Goal: Check status: Check status

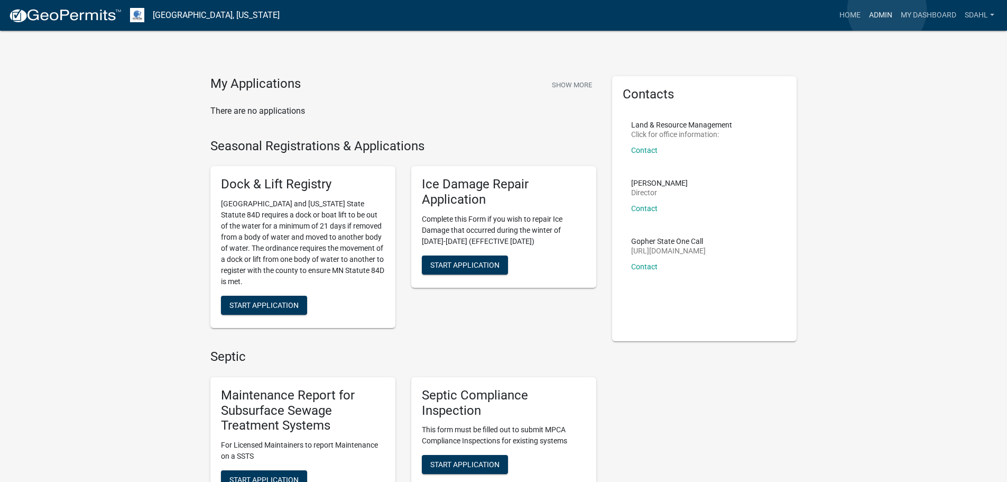
click at [887, 10] on link "Admin" at bounding box center [881, 15] width 32 height 20
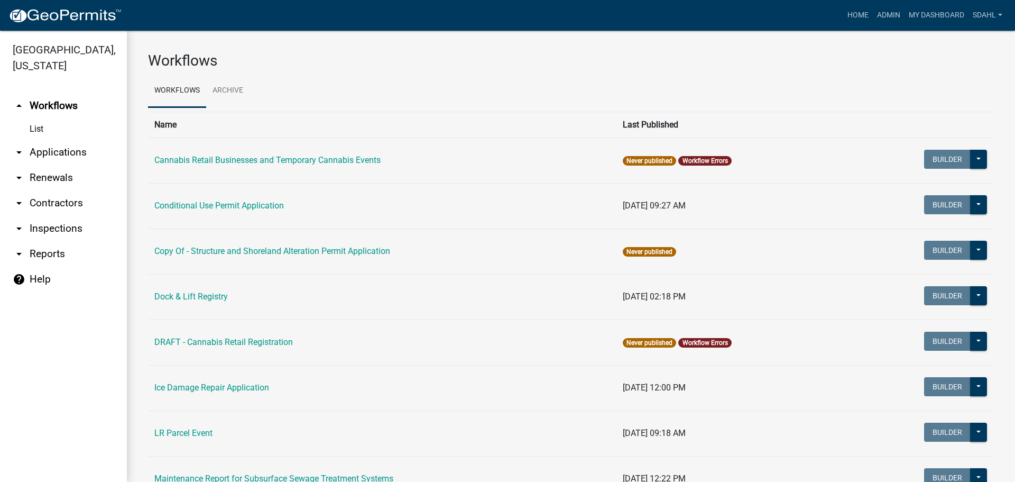
click at [76, 150] on link "arrow_drop_down Applications" at bounding box center [63, 152] width 127 height 25
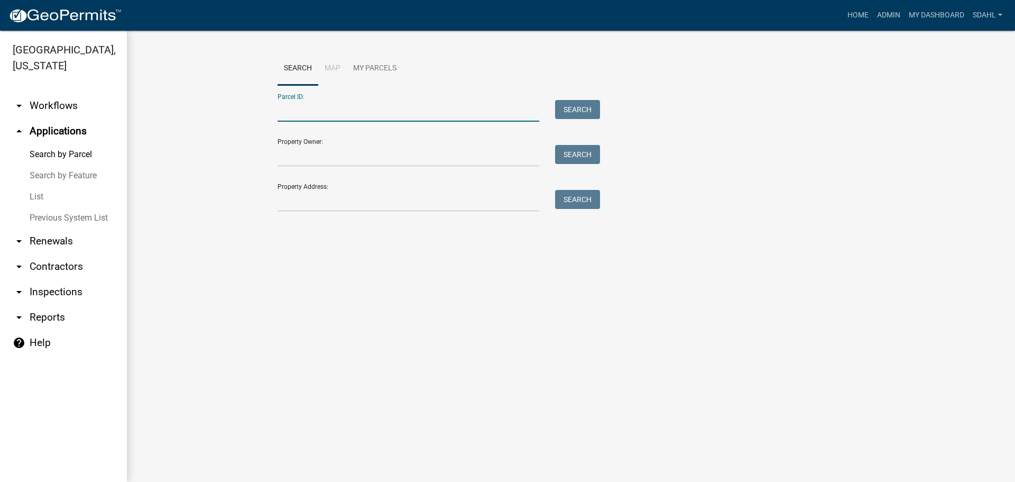
click at [342, 107] on input "Parcel ID:" at bounding box center [409, 111] width 262 height 22
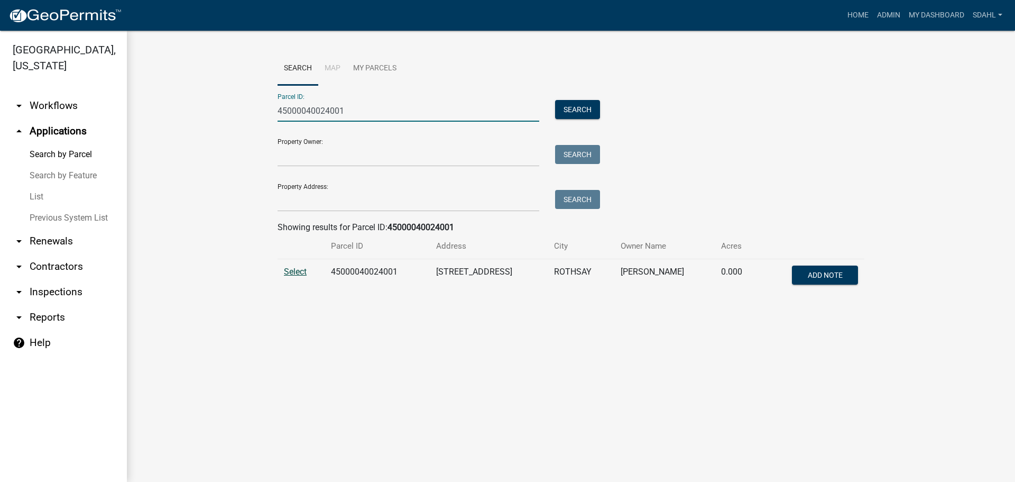
type input "45000040024001"
click at [295, 274] on span "Select" at bounding box center [295, 271] width 23 height 10
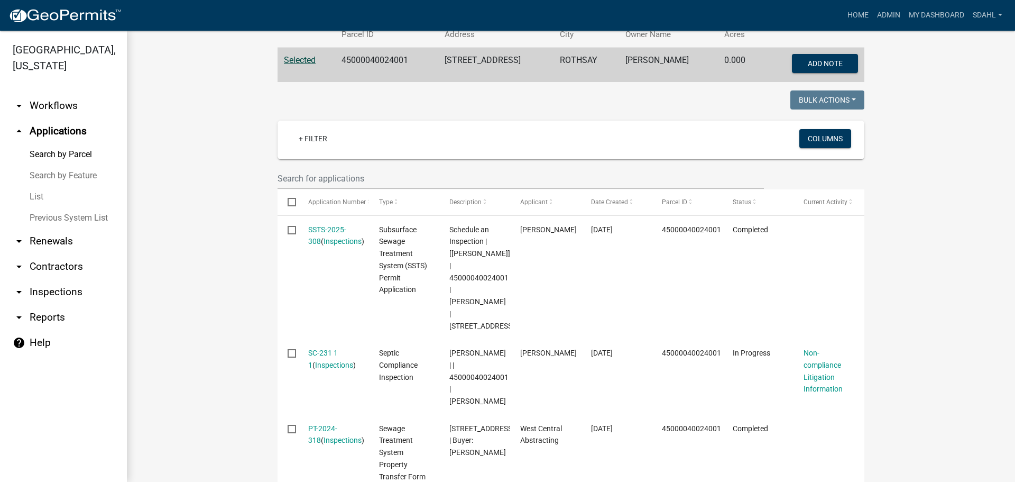
scroll to position [264, 0]
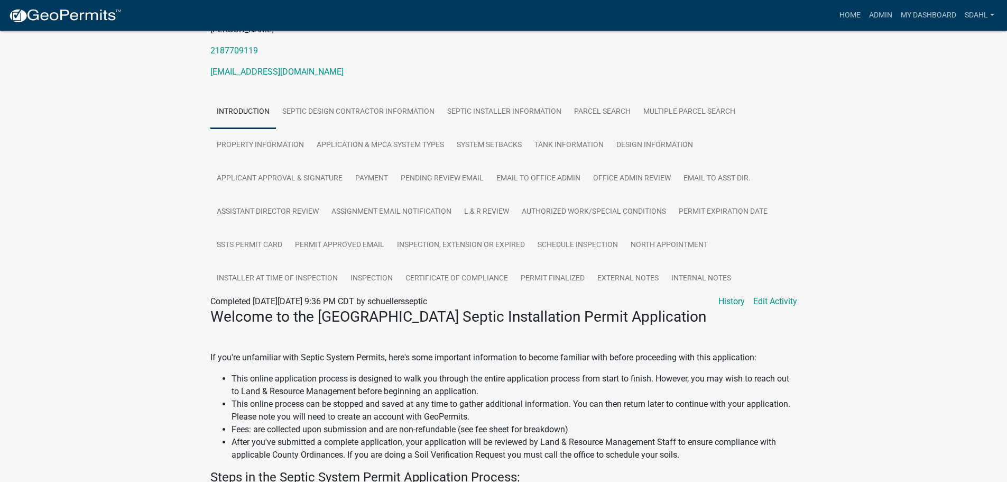
scroll to position [159, 0]
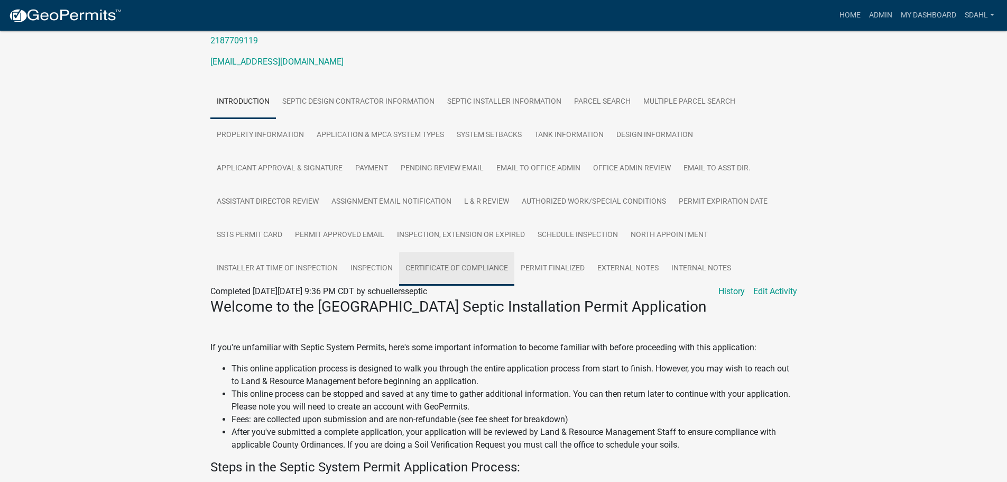
click at [472, 269] on link "Certificate of Compliance" at bounding box center [456, 269] width 115 height 34
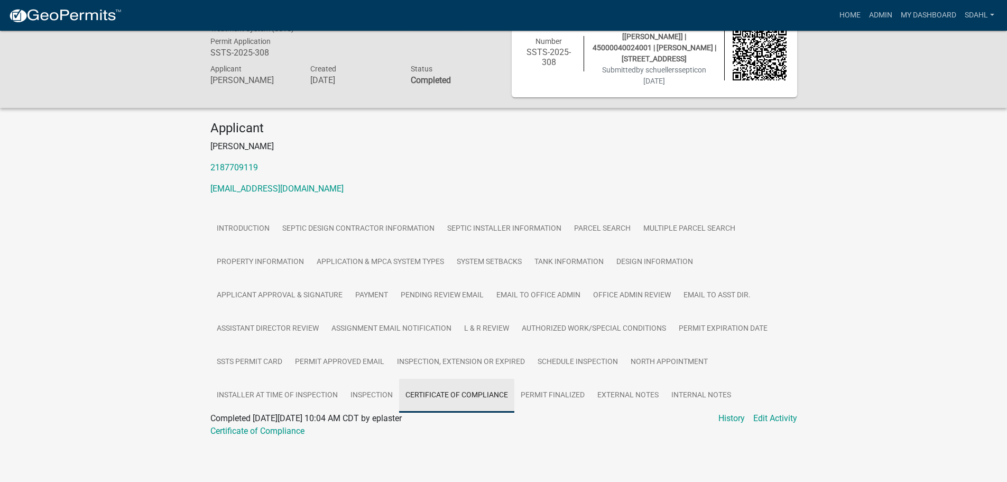
scroll to position [36, 0]
click at [245, 431] on link "Certificate of Compliance" at bounding box center [257, 431] width 94 height 10
click at [571, 324] on link "Authorized Work/Special Conditions" at bounding box center [594, 329] width 157 height 34
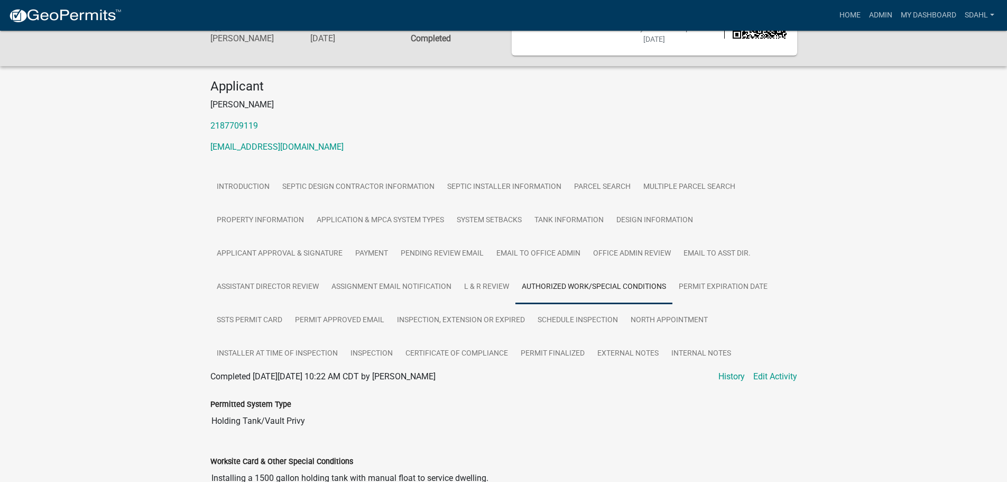
scroll to position [106, 0]
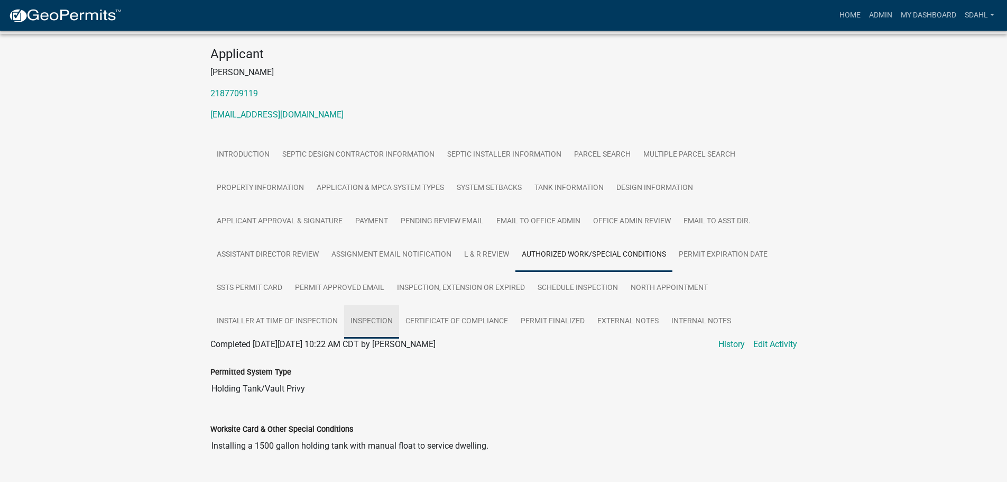
click at [367, 323] on link "Inspection" at bounding box center [371, 322] width 55 height 34
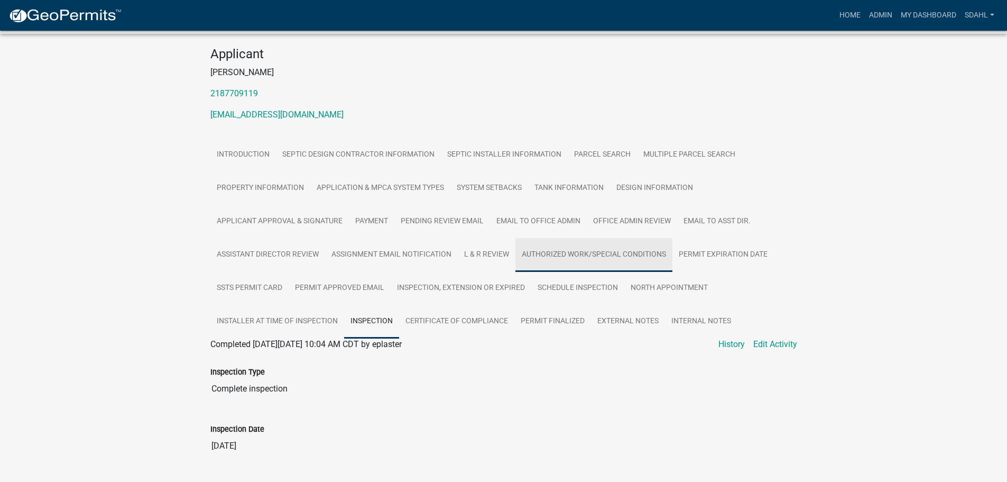
click at [590, 253] on link "Authorized Work/Special Conditions" at bounding box center [594, 255] width 157 height 34
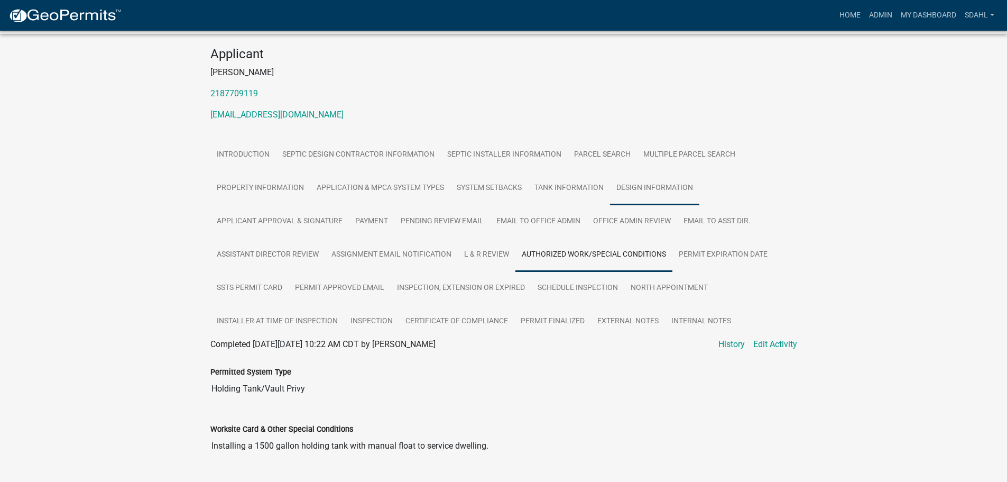
click at [661, 183] on link "Design Information" at bounding box center [654, 188] width 89 height 34
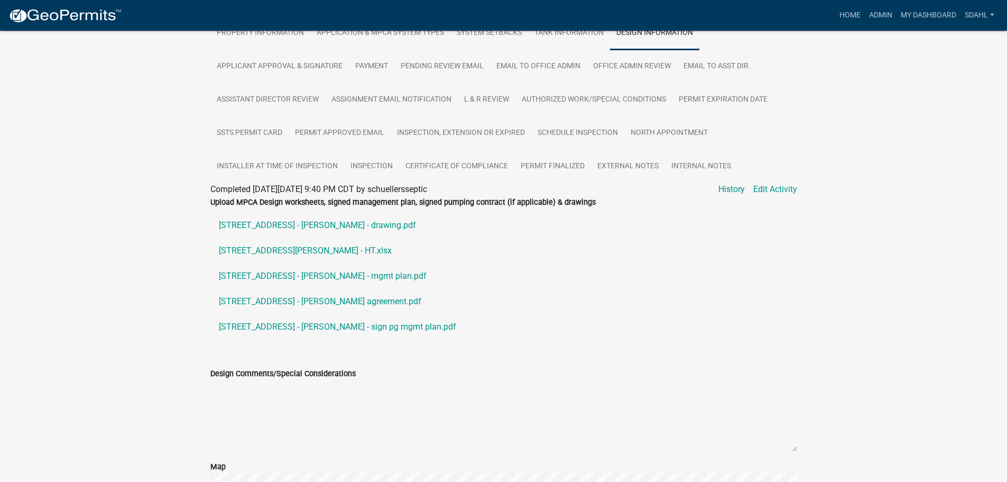
scroll to position [264, 0]
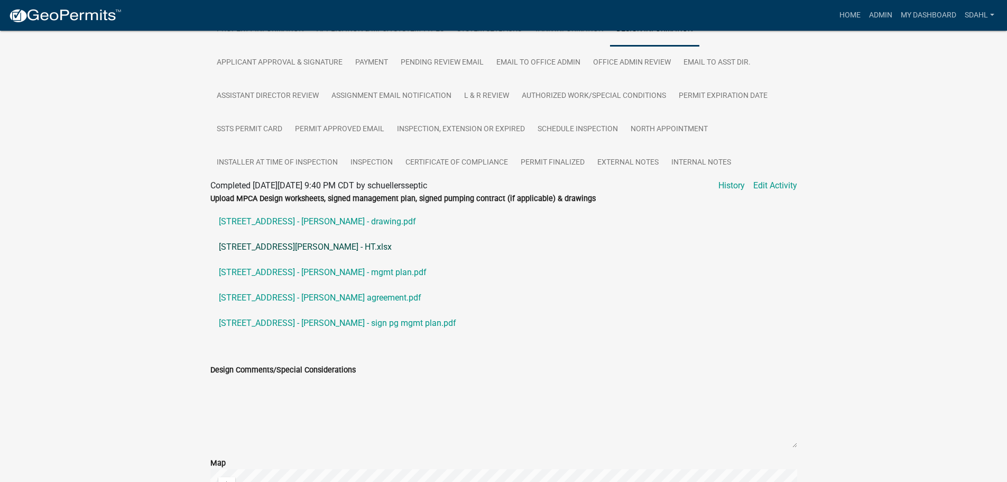
click at [305, 252] on link "12921 330th St - Pfeifer - HT.xlsx" at bounding box center [503, 246] width 587 height 25
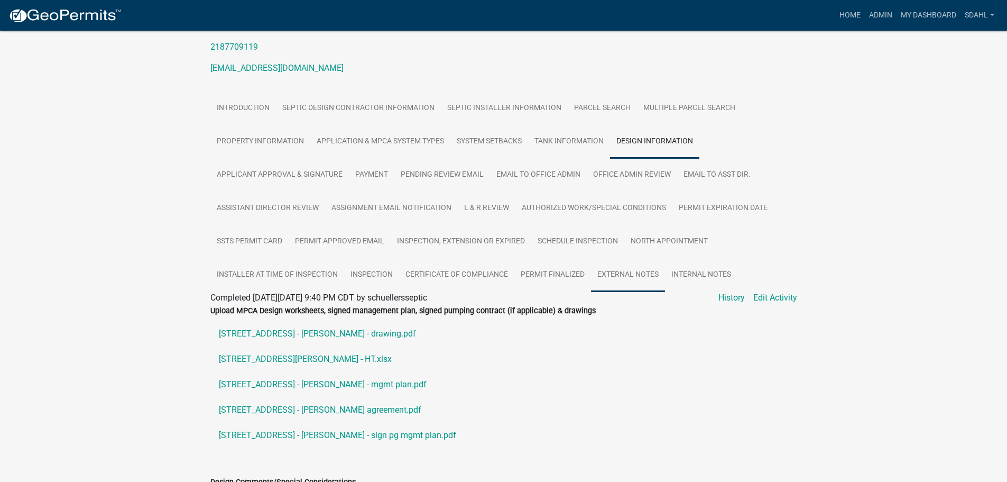
scroll to position [159, 0]
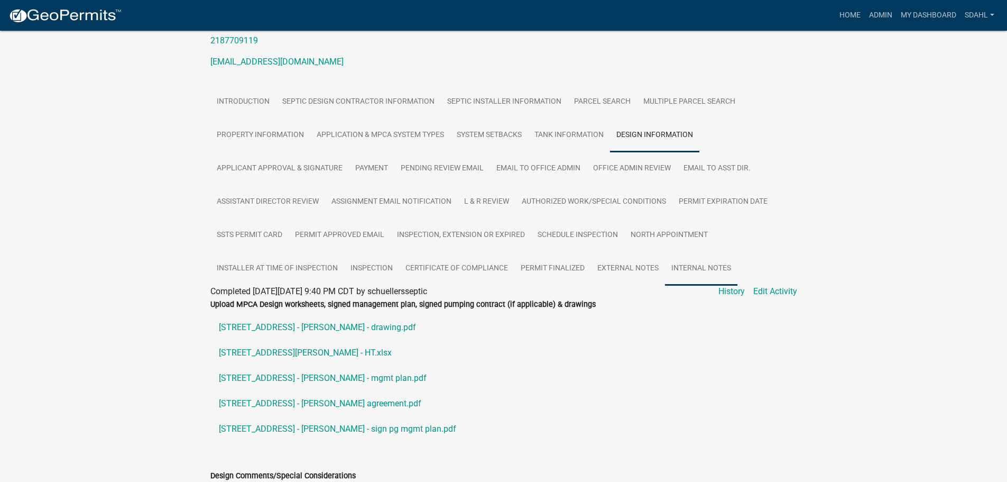
click at [698, 273] on link "Internal Notes" at bounding box center [701, 269] width 72 height 34
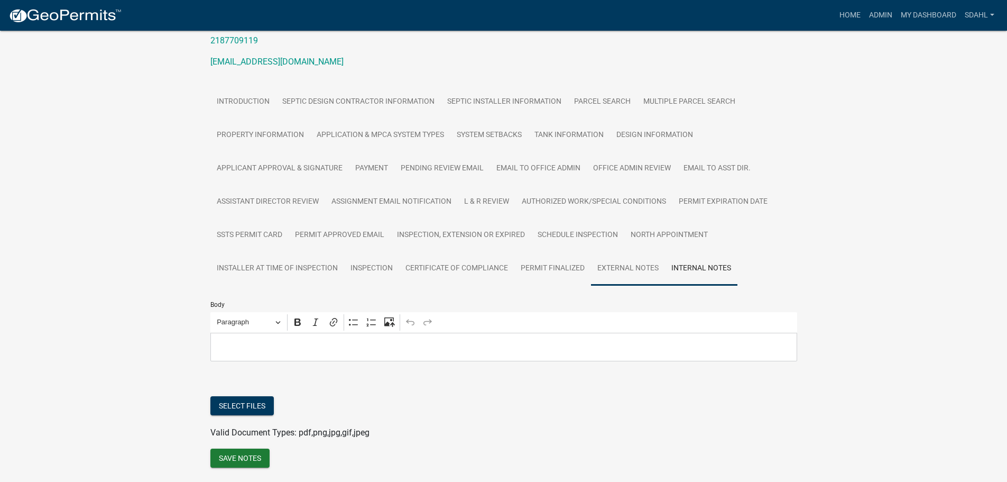
click at [633, 279] on link "External Notes" at bounding box center [628, 269] width 74 height 34
click at [561, 271] on link "Permit Finalized" at bounding box center [552, 269] width 77 height 34
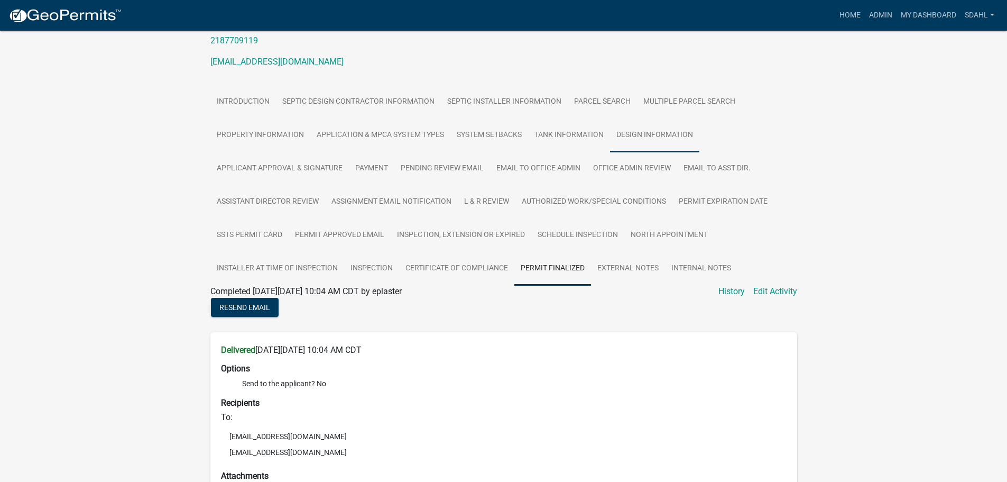
click at [647, 139] on link "Design Information" at bounding box center [654, 135] width 89 height 34
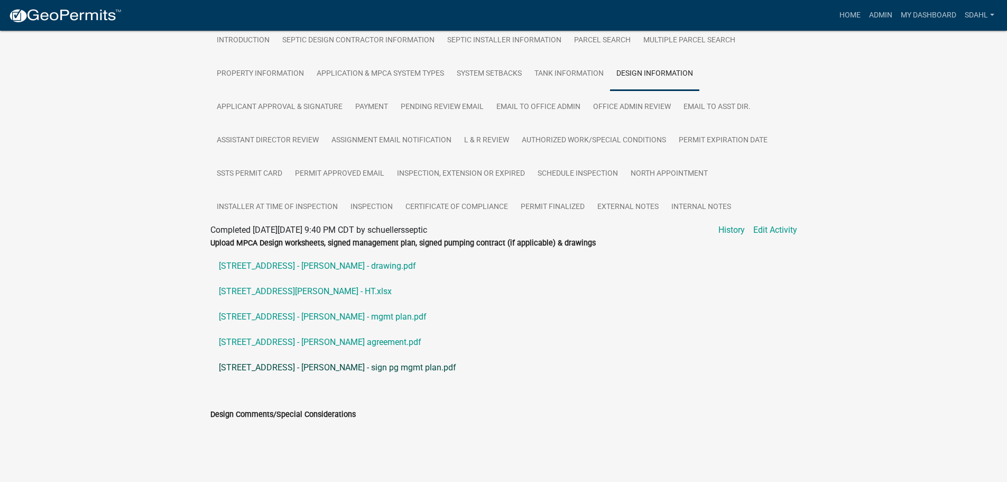
scroll to position [0, 0]
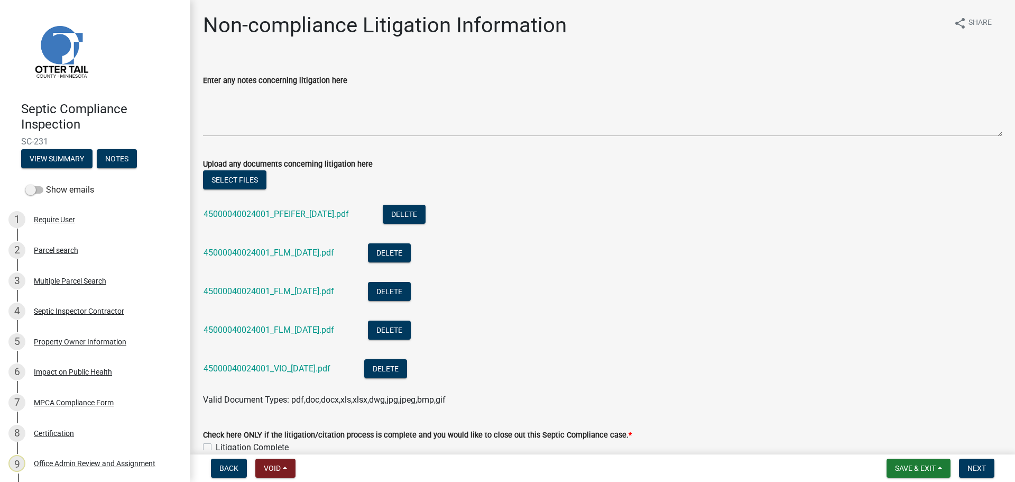
drag, startPoint x: 116, startPoint y: 142, endPoint x: 114, endPoint y: 148, distance: 5.7
click at [116, 145] on span "SC-231" at bounding box center [95, 141] width 148 height 10
click at [117, 154] on button "Notes" at bounding box center [117, 158] width 40 height 19
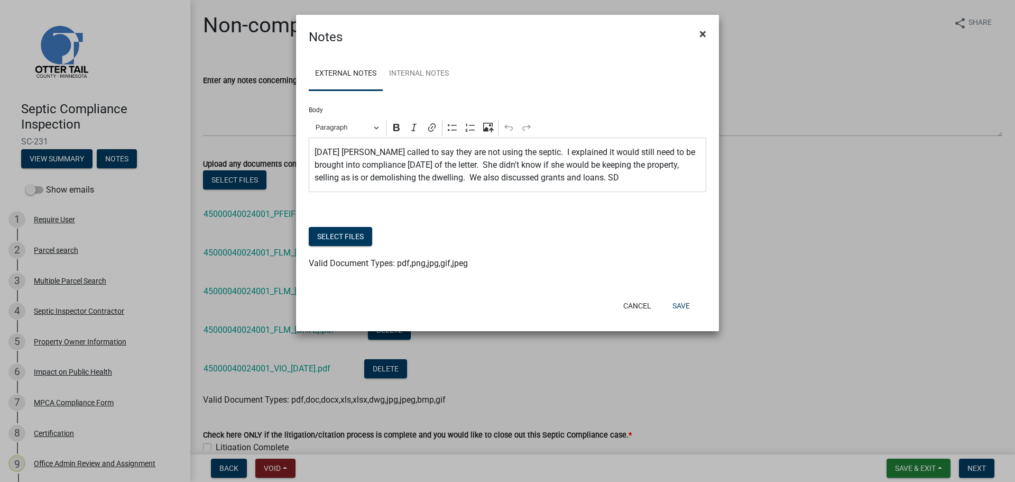
click at [701, 29] on span "×" at bounding box center [703, 33] width 7 height 15
